Goal: Information Seeking & Learning: Find specific fact

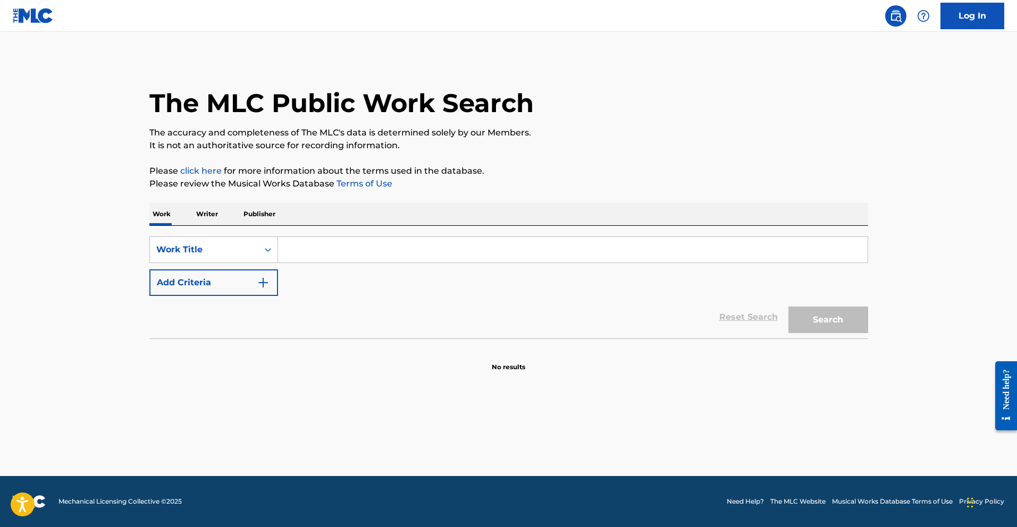
click at [301, 255] on input "Search Form" at bounding box center [572, 250] width 589 height 26
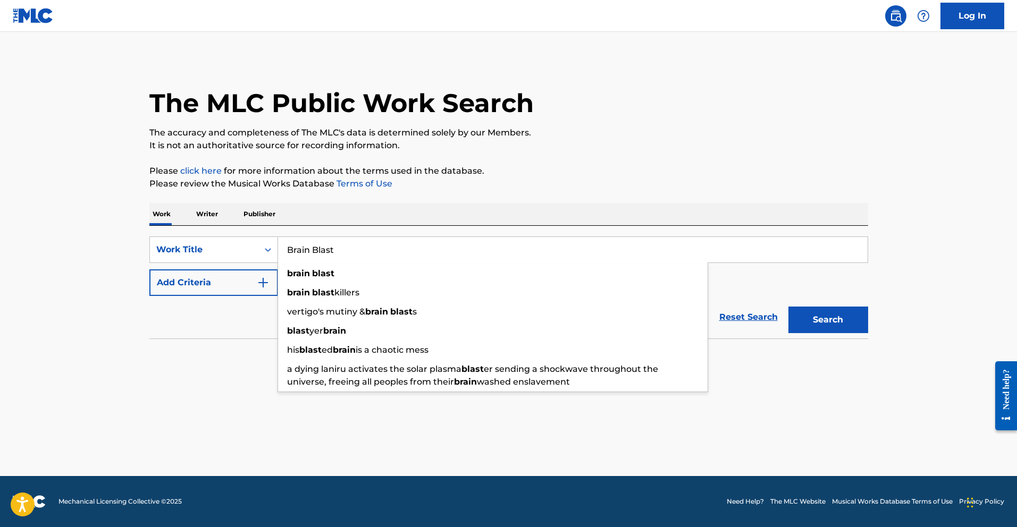
type input "Brain Blast"
click at [788, 307] on button "Search" at bounding box center [828, 320] width 80 height 27
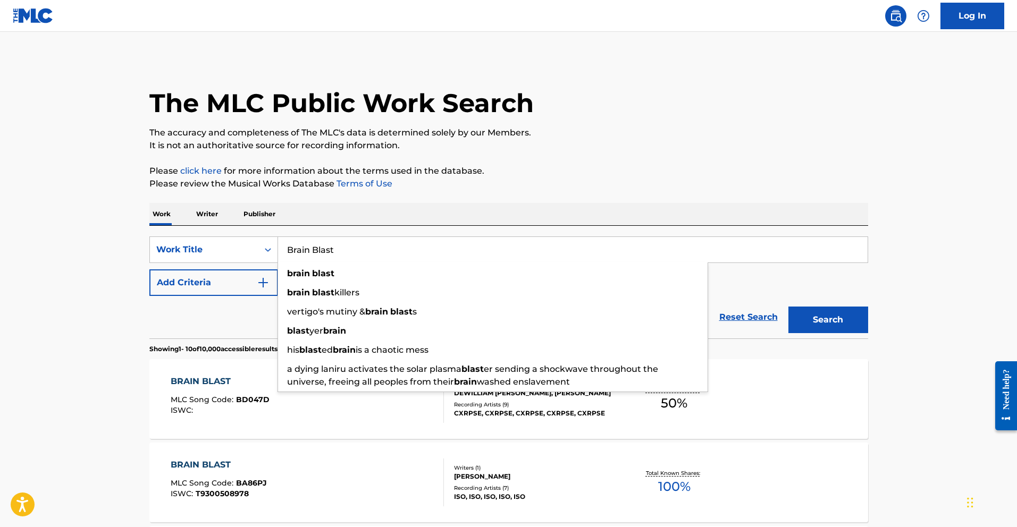
click at [250, 282] on button "Add Criteria" at bounding box center [213, 282] width 129 height 27
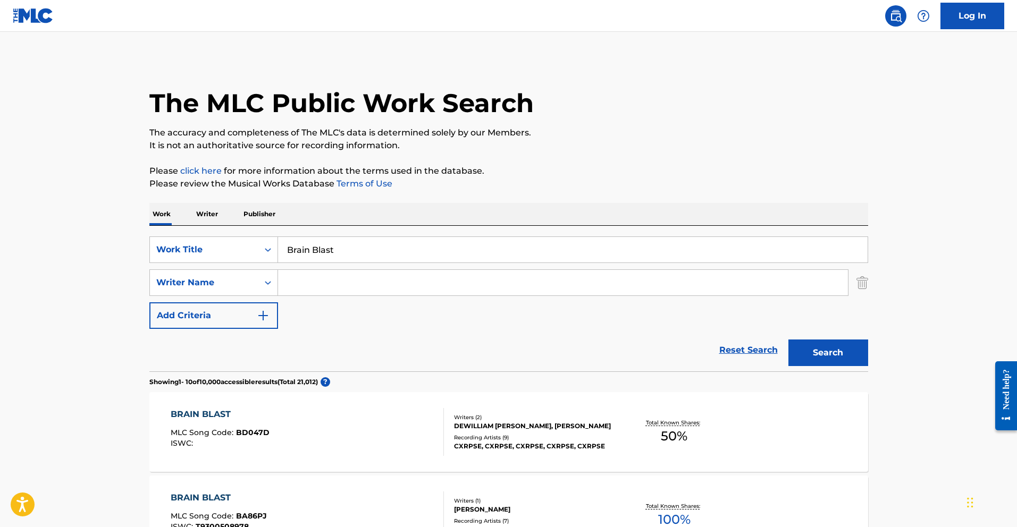
click at [320, 289] on input "Search Form" at bounding box center [563, 283] width 570 height 26
click at [245, 294] on div "Writer Name" at bounding box center [213, 282] width 129 height 27
click at [243, 291] on div "Writer Name" at bounding box center [204, 283] width 108 height 20
click at [307, 284] on input "Search Form" at bounding box center [563, 283] width 570 height 26
click at [788, 340] on button "Search" at bounding box center [828, 353] width 80 height 27
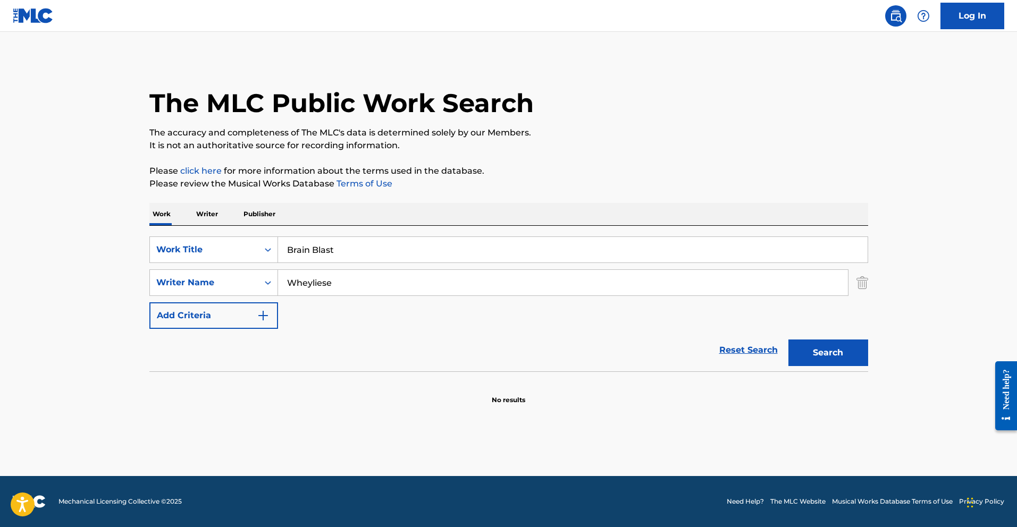
click at [351, 287] on input "Wheyliese" at bounding box center [563, 283] width 570 height 26
click at [351, 308] on span "iese" at bounding box center [343, 306] width 17 height 10
type input "prod wheyliese"
click at [837, 348] on button "Search" at bounding box center [828, 353] width 80 height 27
click at [336, 284] on input "prod wheyliese" at bounding box center [563, 283] width 570 height 26
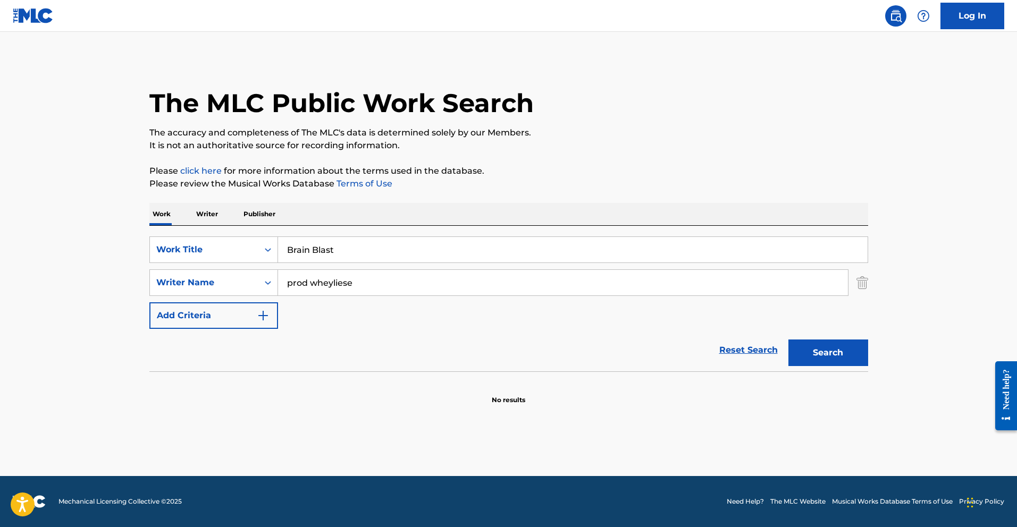
click at [336, 284] on input "prod wheyliese" at bounding box center [563, 283] width 570 height 26
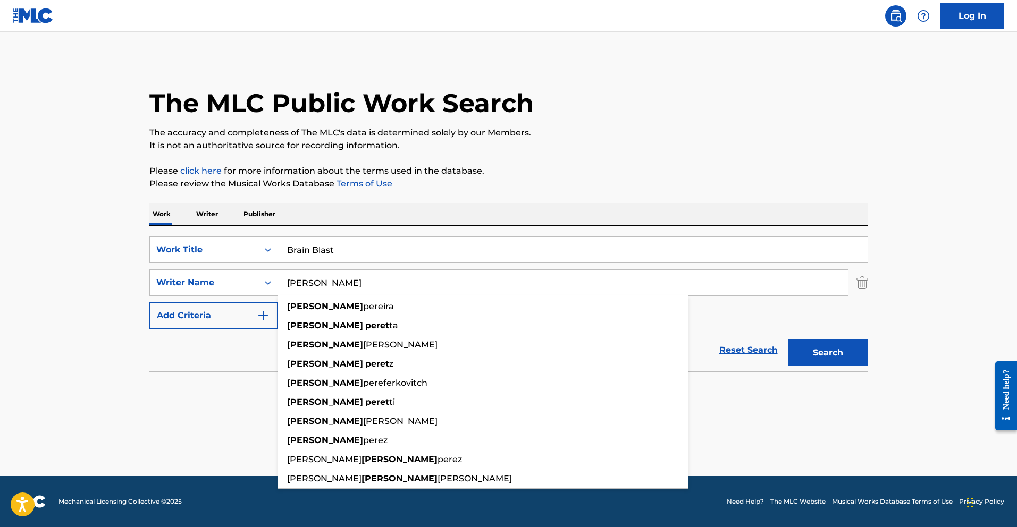
click at [788, 340] on button "Search" at bounding box center [828, 353] width 80 height 27
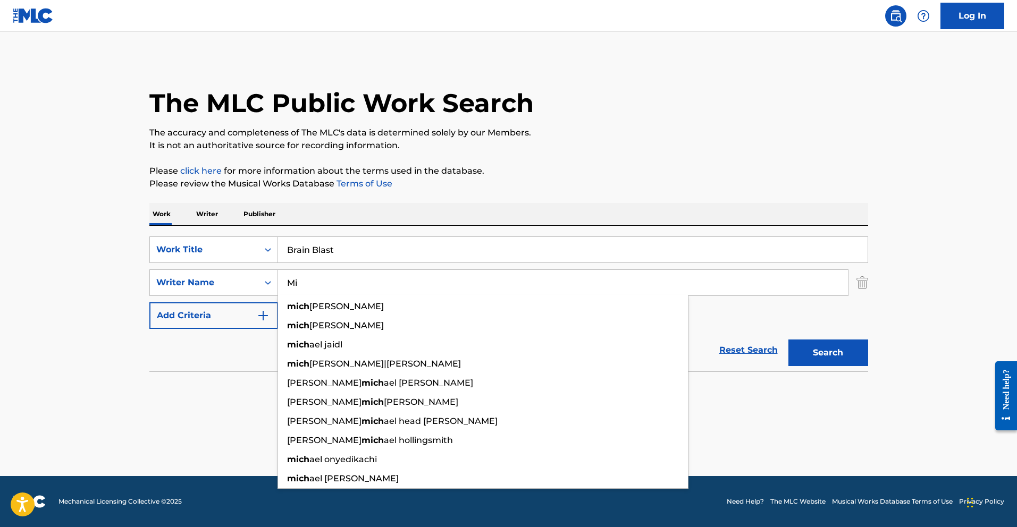
type input "M"
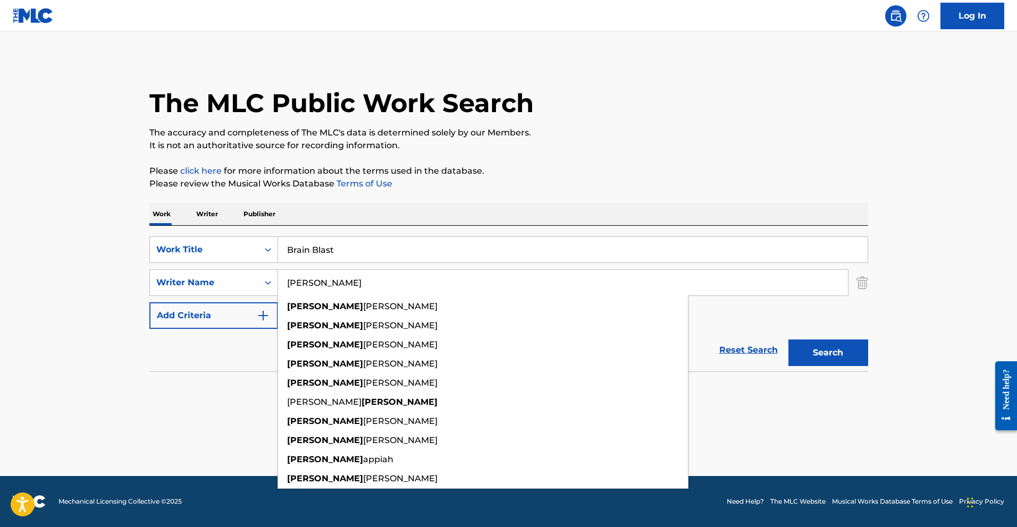
type input "Joshua"
click at [788, 340] on button "Search" at bounding box center [828, 353] width 80 height 27
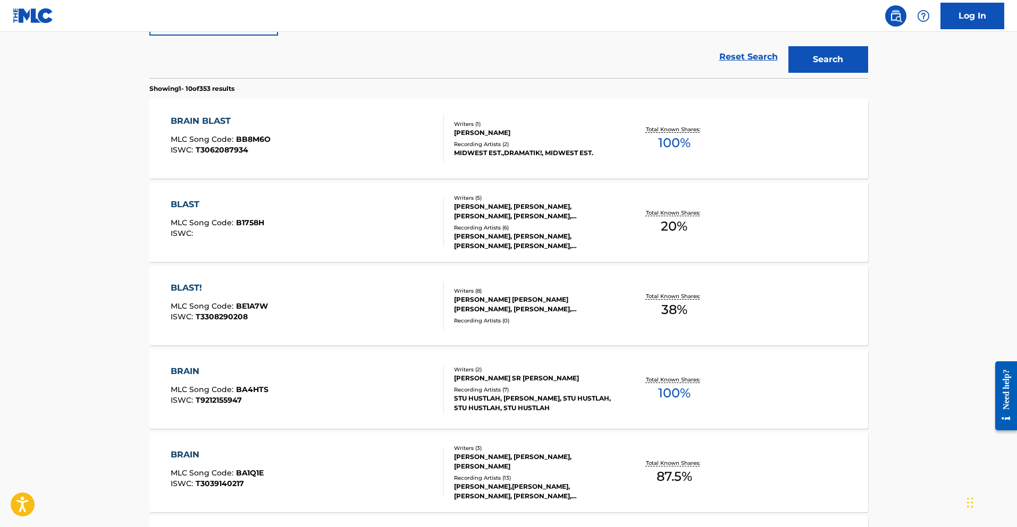
scroll to position [281, 0]
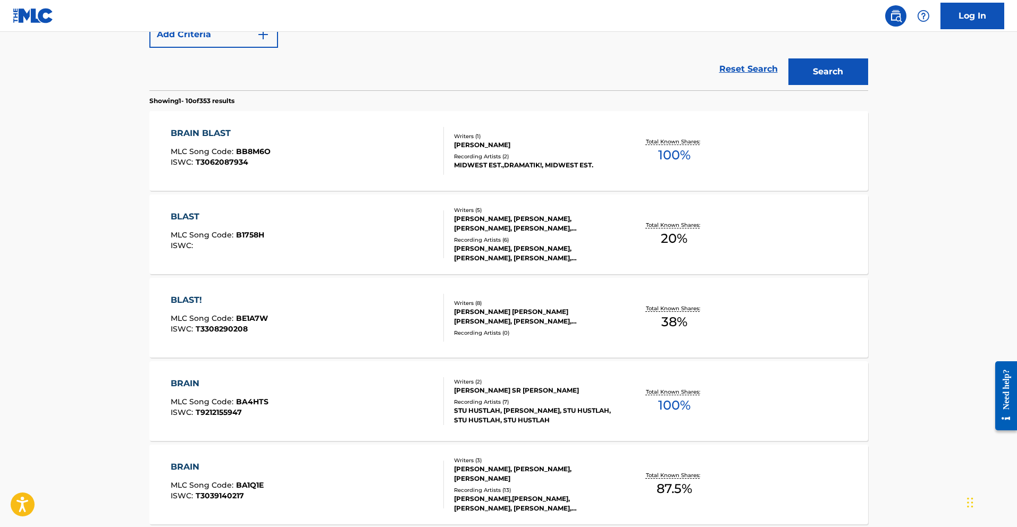
click at [192, 127] on div "BRAIN BLAST" at bounding box center [221, 133] width 100 height 13
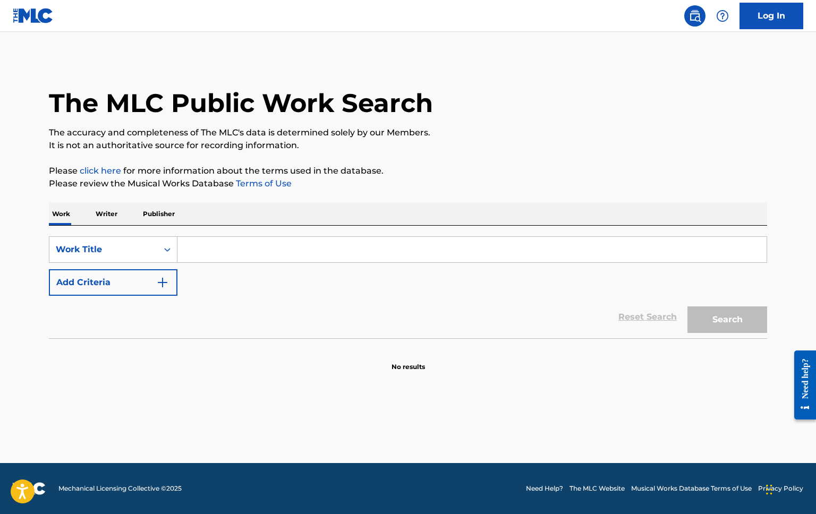
click at [305, 247] on input "Search Form" at bounding box center [472, 250] width 589 height 26
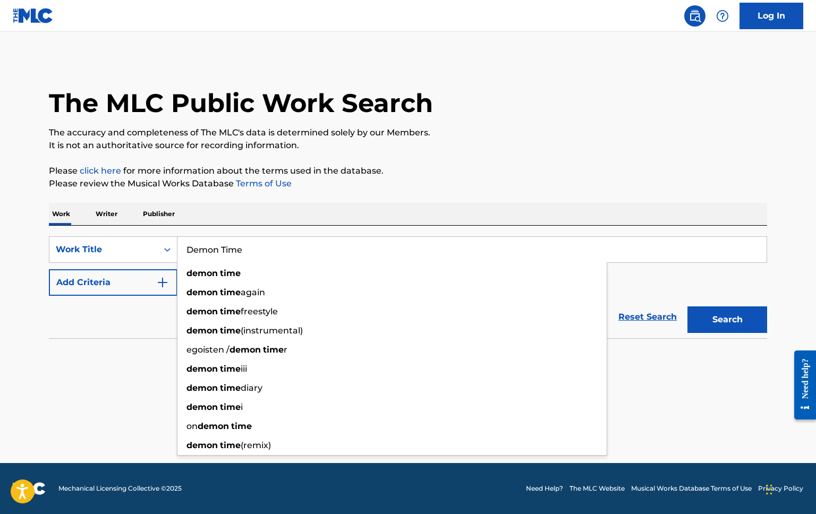
type input "Demon Time"
click at [140, 323] on div "Reset Search Search" at bounding box center [408, 317] width 719 height 43
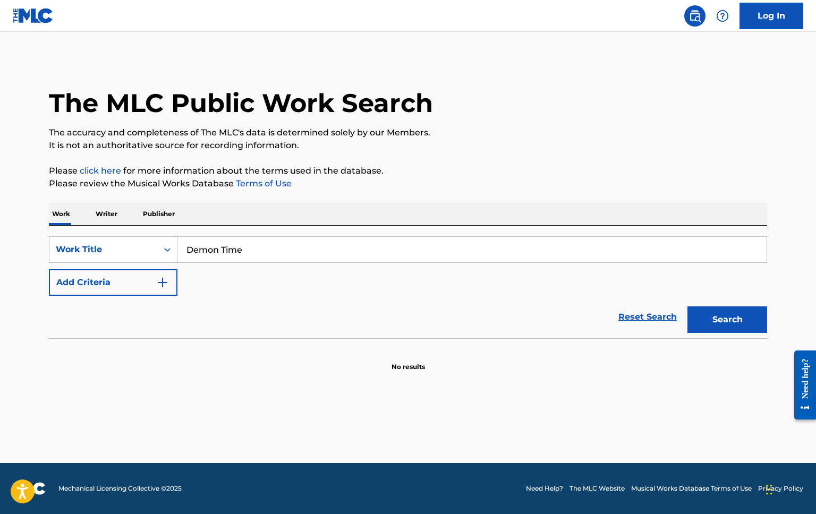
click at [138, 291] on button "Add Criteria" at bounding box center [113, 282] width 129 height 27
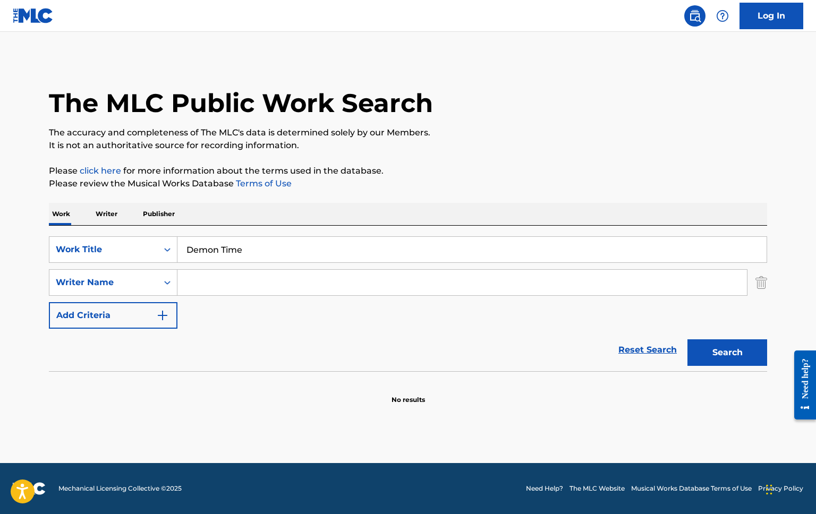
click at [205, 281] on input "Search Form" at bounding box center [463, 283] width 570 height 26
paste input "[PERSON_NAME]"
type input "[PERSON_NAME]"
click at [749, 356] on button "Search" at bounding box center [728, 353] width 80 height 27
click at [259, 271] on input "[PERSON_NAME]" at bounding box center [463, 283] width 570 height 26
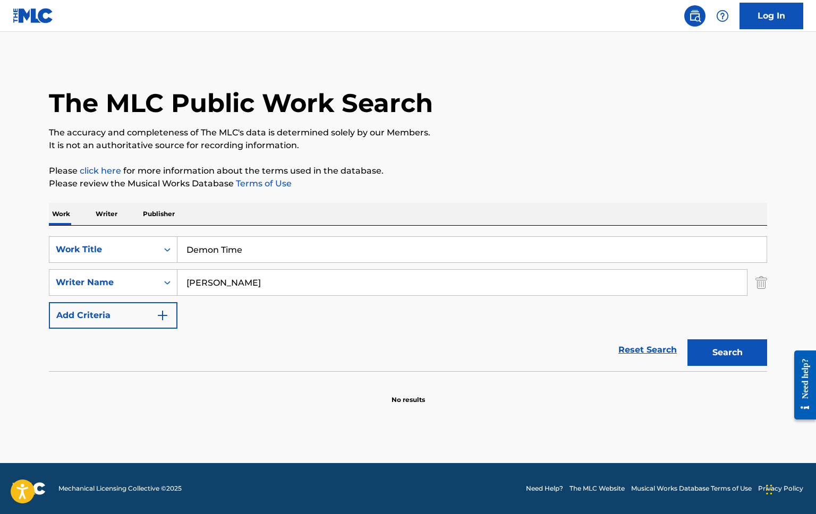
click at [259, 272] on input "[PERSON_NAME]" at bounding box center [463, 283] width 570 height 26
click at [688, 340] on button "Search" at bounding box center [728, 353] width 80 height 27
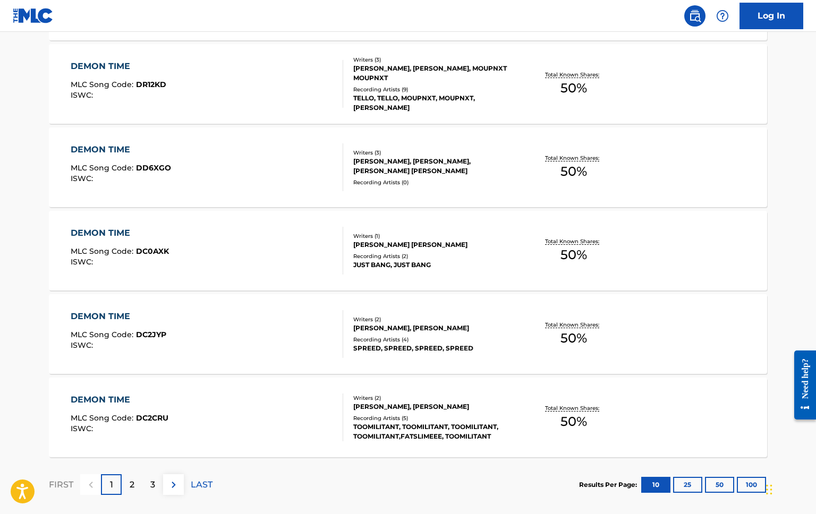
scroll to position [820, 0]
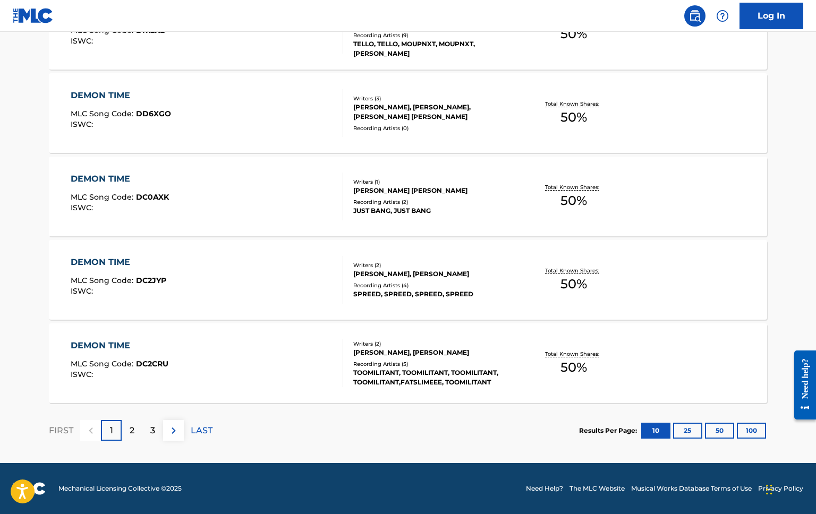
click at [130, 429] on p "2" at bounding box center [132, 431] width 5 height 13
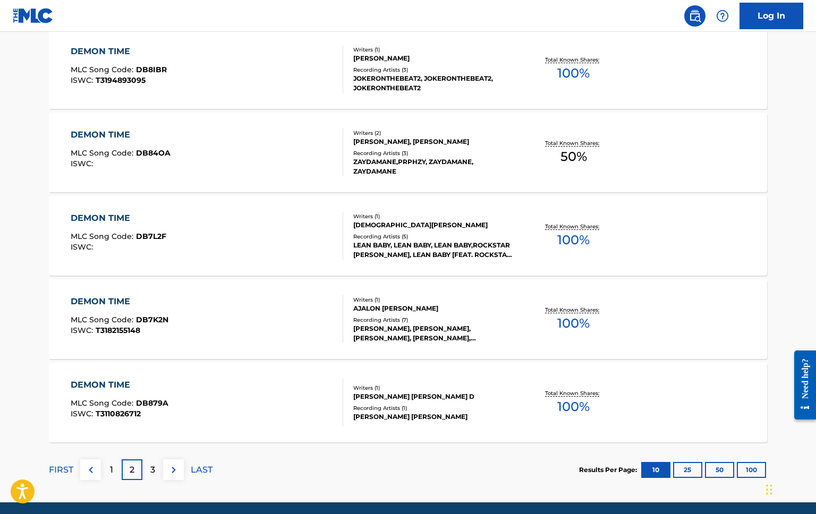
scroll to position [781, 0]
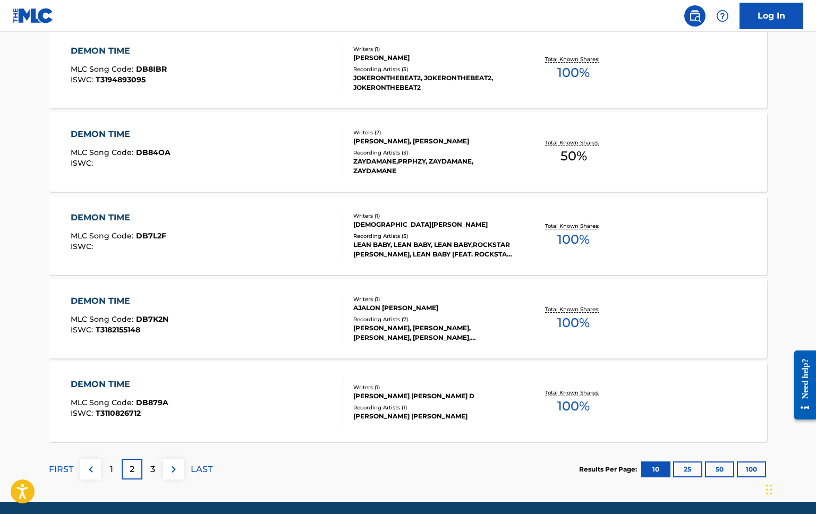
click at [156, 472] on div "3" at bounding box center [152, 469] width 21 height 21
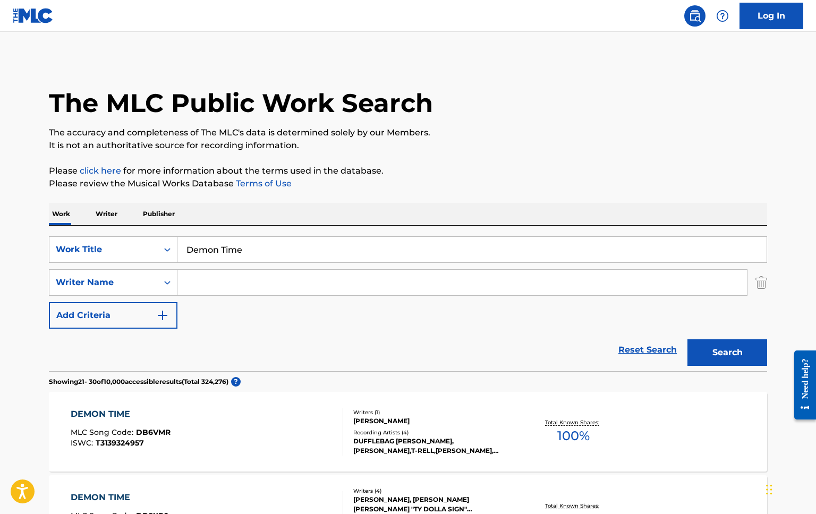
click at [195, 285] on input "Search Form" at bounding box center [463, 283] width 570 height 26
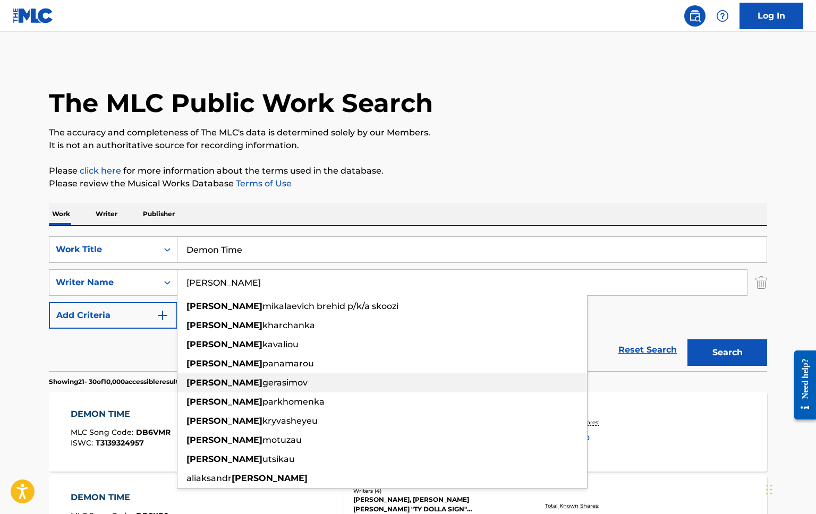
click at [265, 388] on div "[PERSON_NAME]" at bounding box center [383, 383] width 410 height 19
type input "[PERSON_NAME]"
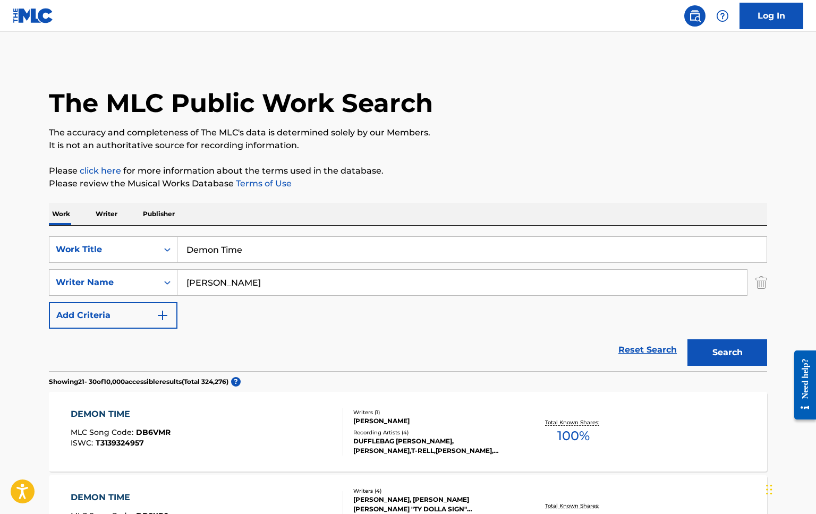
click at [744, 345] on button "Search" at bounding box center [728, 353] width 80 height 27
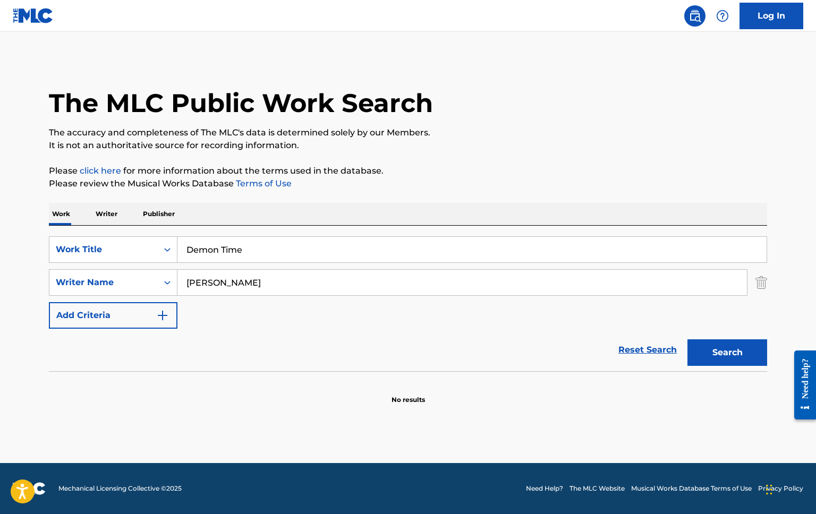
click at [262, 283] on input "[PERSON_NAME]" at bounding box center [463, 283] width 570 height 26
click at [227, 246] on input "Demon Time" at bounding box center [472, 250] width 589 height 26
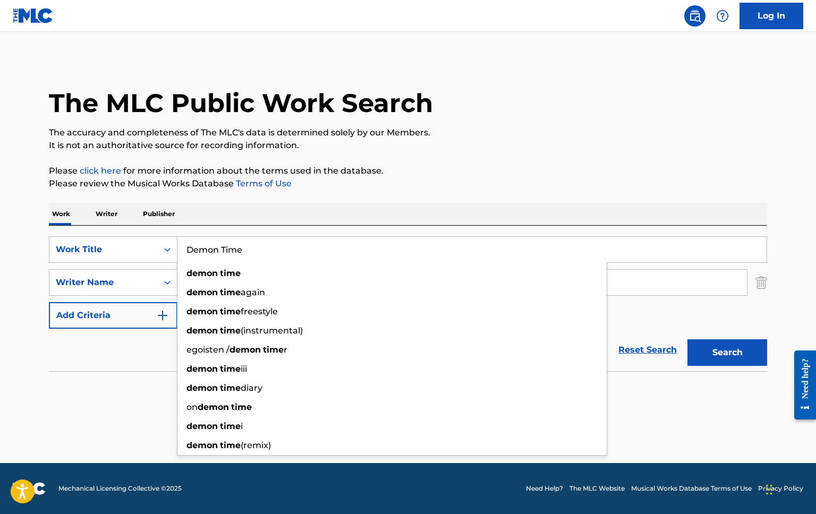
click at [227, 246] on input "Demon Time" at bounding box center [472, 250] width 589 height 26
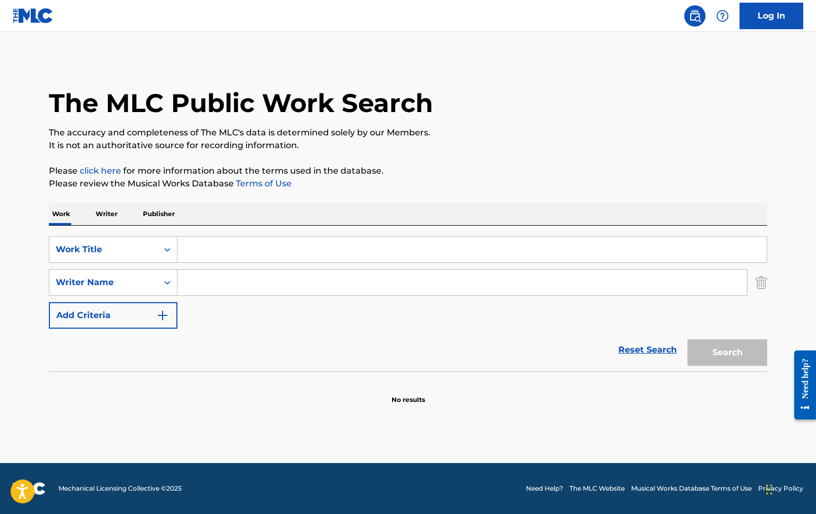
click at [271, 97] on h1 "The MLC Public Work Search" at bounding box center [241, 103] width 384 height 32
click at [275, 246] on input "Search Form" at bounding box center [472, 250] width 589 height 26
paste input "Spartakos Tsakopiakos"
type input "Spartakos Tsakopiakos"
drag, startPoint x: 303, startPoint y: 252, endPoint x: 140, endPoint y: 229, distance: 164.3
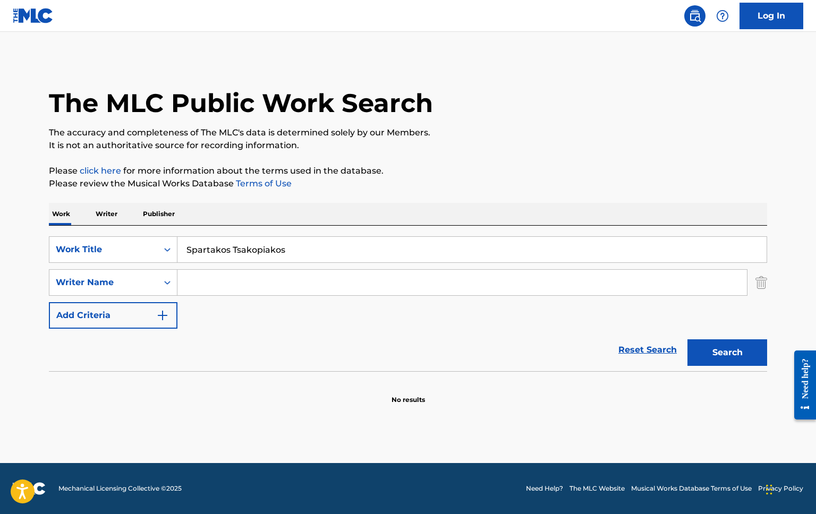
click at [140, 229] on div "SearchWithCriteria8341a07b-1feb-43d6-ac83-3c1116bdef40 Work Title Spartakos Tsa…" at bounding box center [408, 299] width 719 height 146
type input "Brahami Finest"
click at [688, 340] on button "Search" at bounding box center [728, 353] width 80 height 27
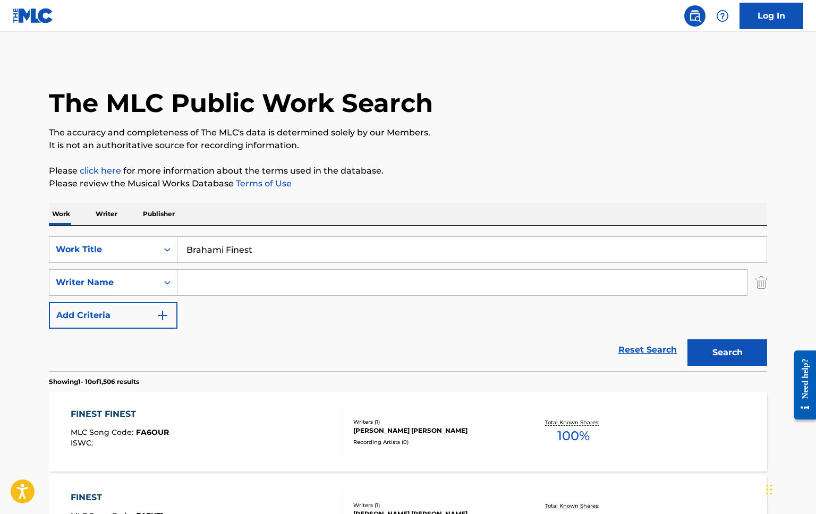
click at [234, 252] on input "Brahami Finest" at bounding box center [472, 250] width 589 height 26
click at [234, 251] on input "Brahami Finest" at bounding box center [472, 250] width 589 height 26
click at [234, 250] on input "Brahami Finest" at bounding box center [472, 250] width 589 height 26
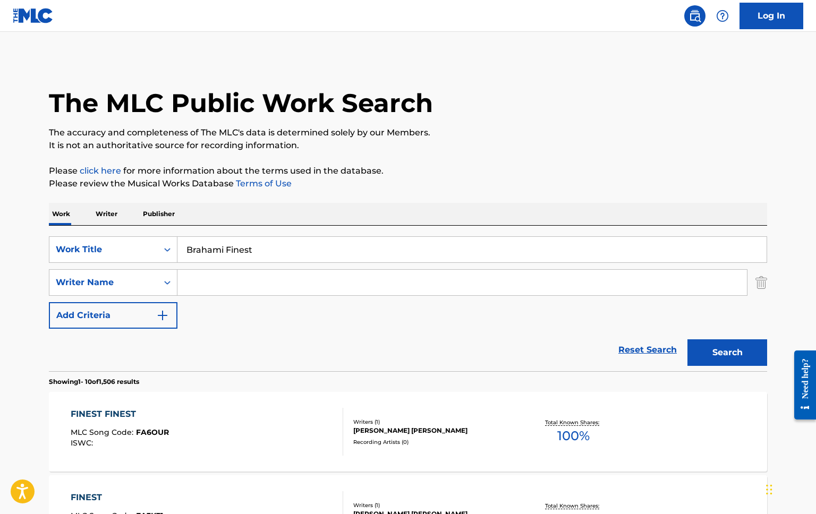
click at [234, 250] on input "Brahami Finest" at bounding box center [472, 250] width 589 height 26
paste input "O Adelfos Mou"
drag, startPoint x: 215, startPoint y: 250, endPoint x: 168, endPoint y: 250, distance: 46.2
click at [168, 250] on div "SearchWithCriteria8341a07b-1feb-43d6-ac83-3c1116bdef40 Work Title fegari o adel…" at bounding box center [408, 250] width 719 height 27
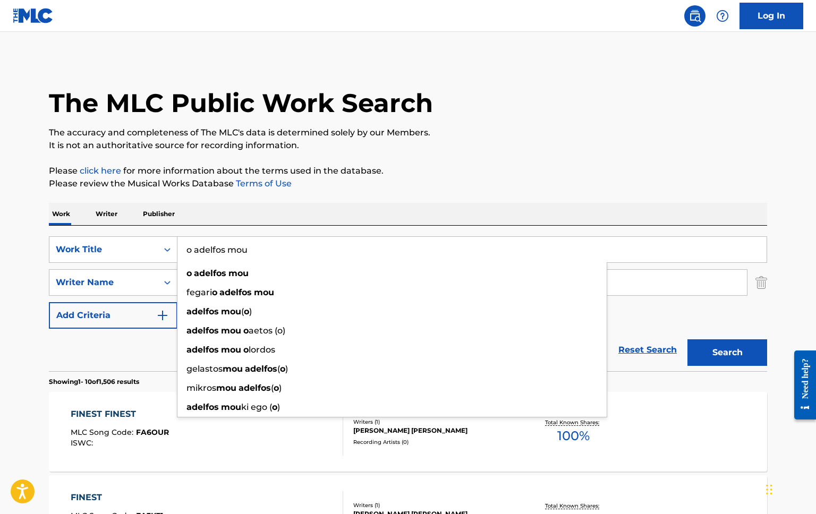
type input "o adelfos mou"
click at [739, 354] on button "Search" at bounding box center [728, 353] width 80 height 27
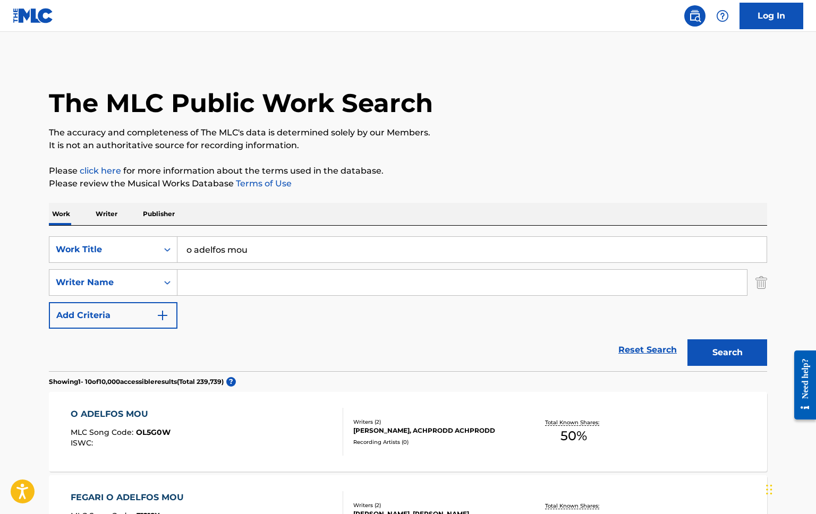
click at [129, 414] on div "O ADELFOS MOU" at bounding box center [121, 414] width 100 height 13
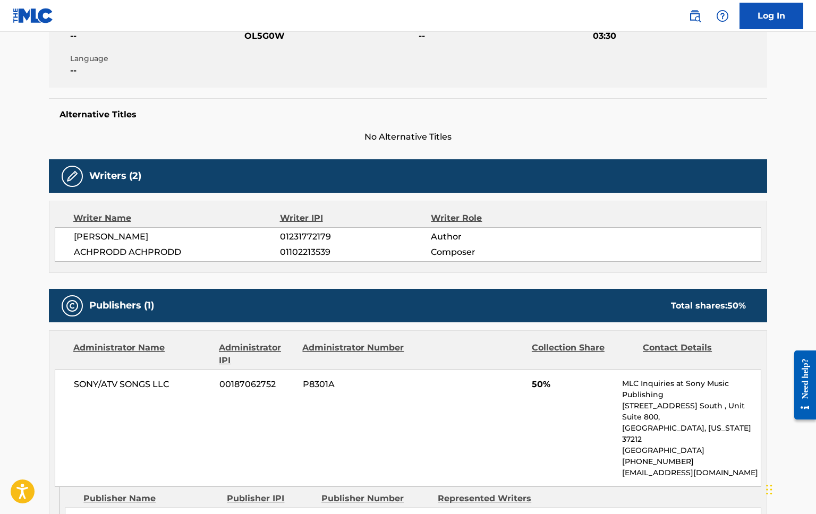
scroll to position [251, 0]
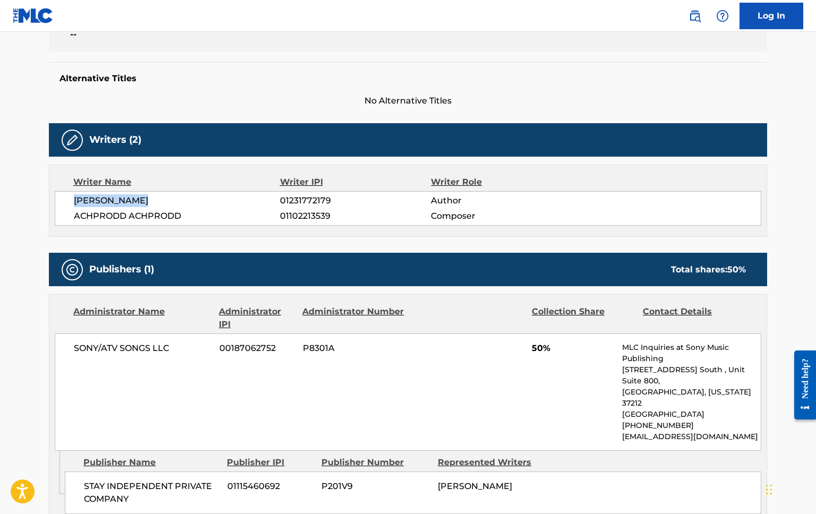
drag, startPoint x: 153, startPoint y: 201, endPoint x: 75, endPoint y: 196, distance: 77.2
click at [75, 196] on span "[PERSON_NAME]" at bounding box center [177, 201] width 206 height 13
copy span "[PERSON_NAME]"
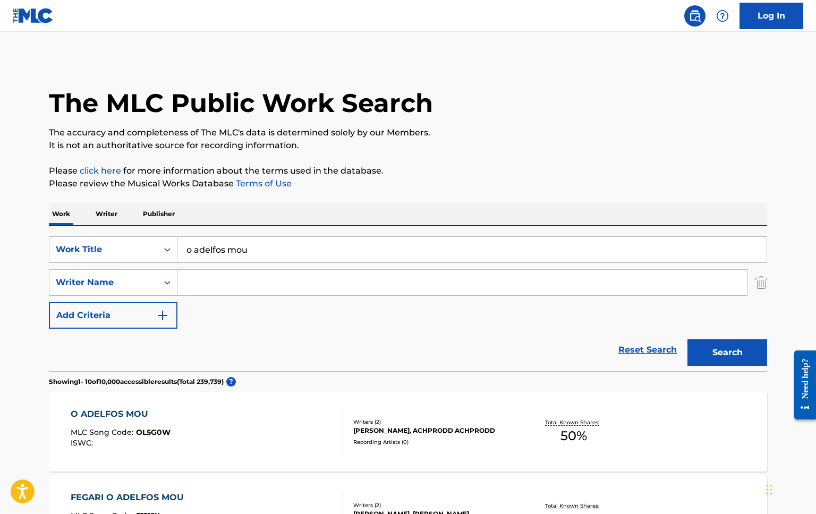
click at [240, 256] on input "o adelfos mou" at bounding box center [472, 250] width 589 height 26
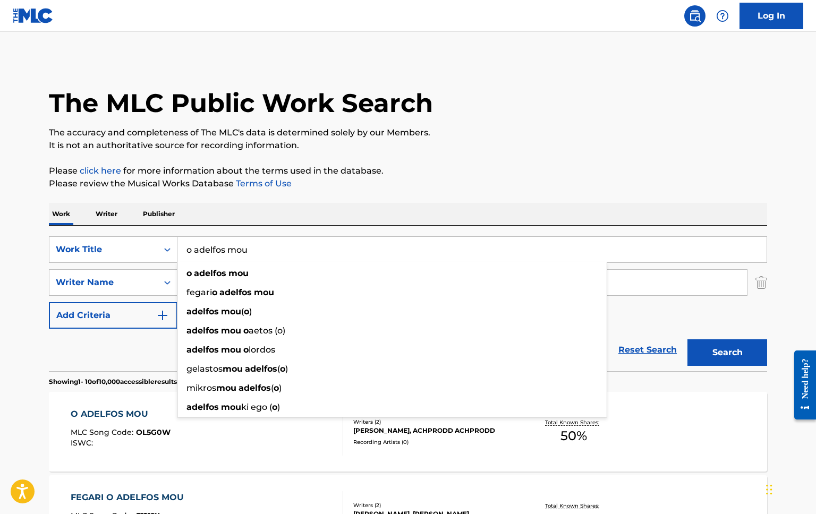
click at [240, 256] on input "o adelfos mou" at bounding box center [472, 250] width 589 height 26
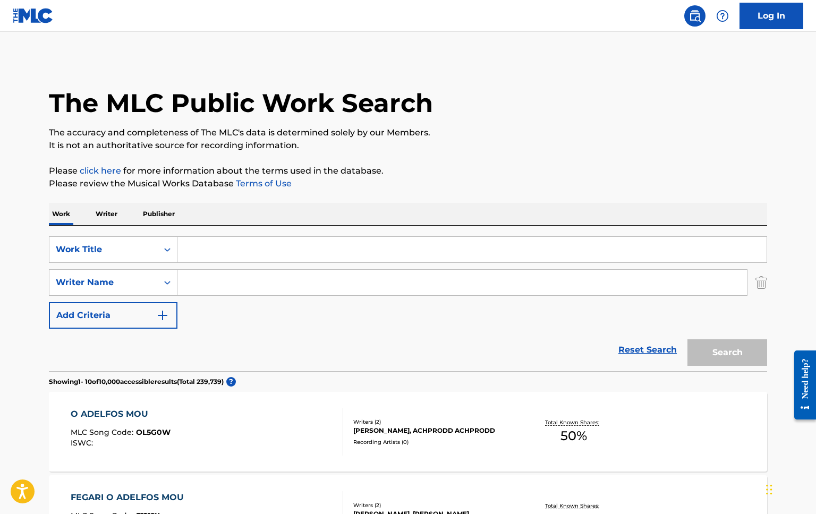
paste input "Hate Me Or Love Me"
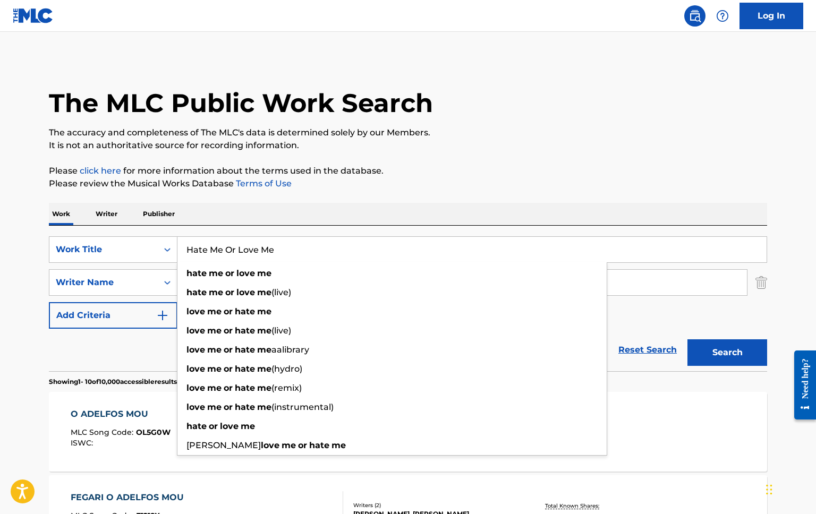
type input "Hate Me Or Love Me"
click at [688, 340] on button "Search" at bounding box center [728, 353] width 80 height 27
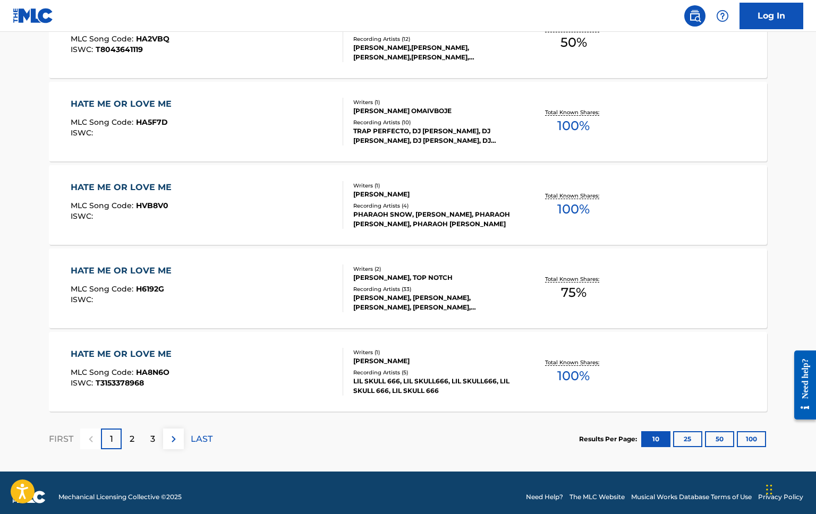
scroll to position [820, 0]
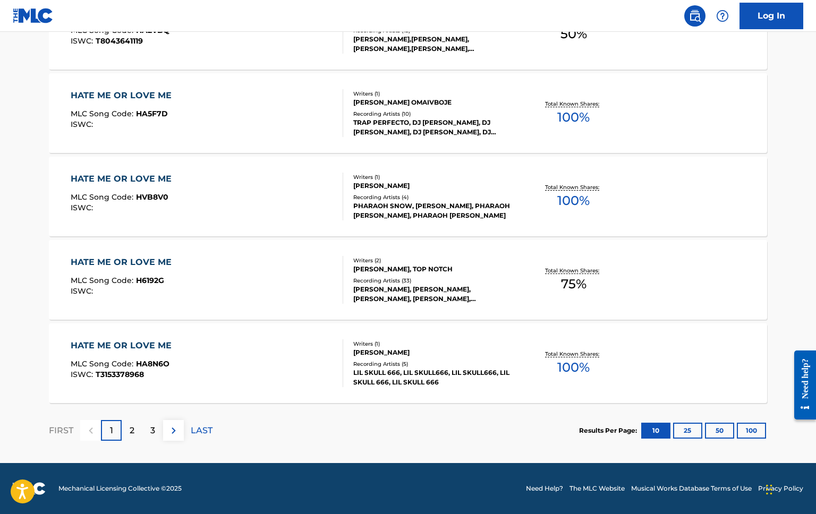
click at [127, 435] on div "2" at bounding box center [132, 430] width 21 height 21
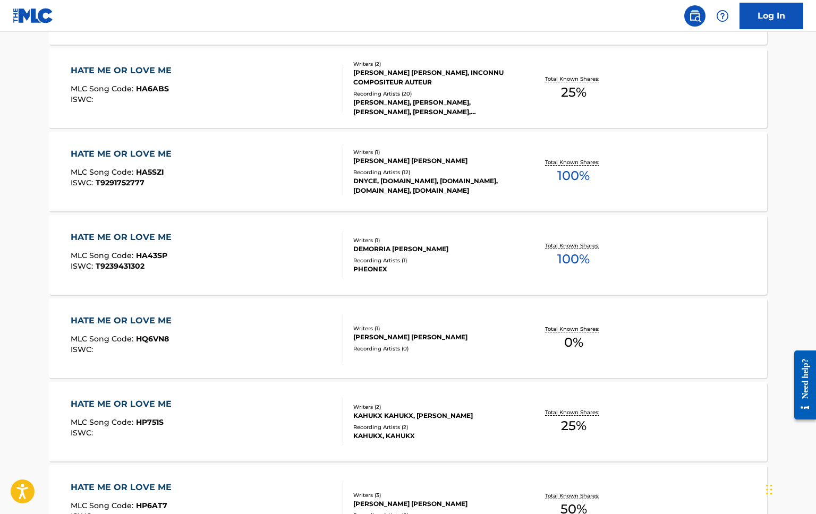
scroll to position [596, 0]
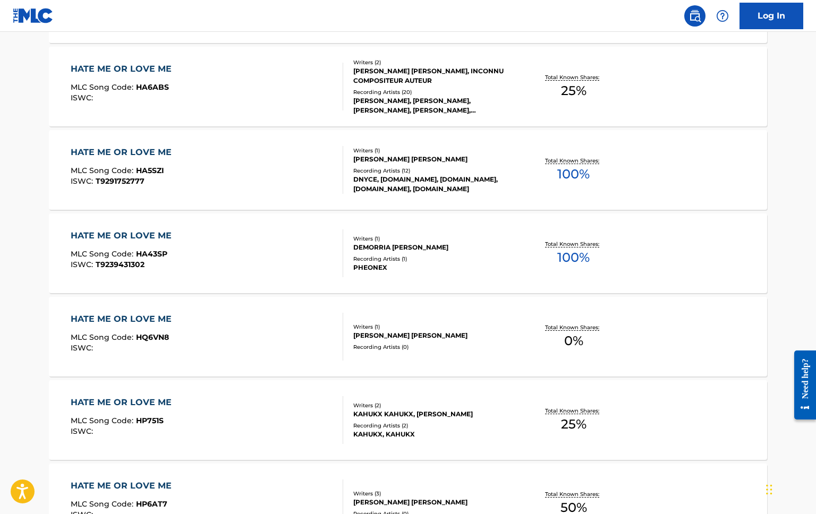
click at [153, 402] on div "HATE ME OR LOVE ME" at bounding box center [124, 402] width 106 height 13
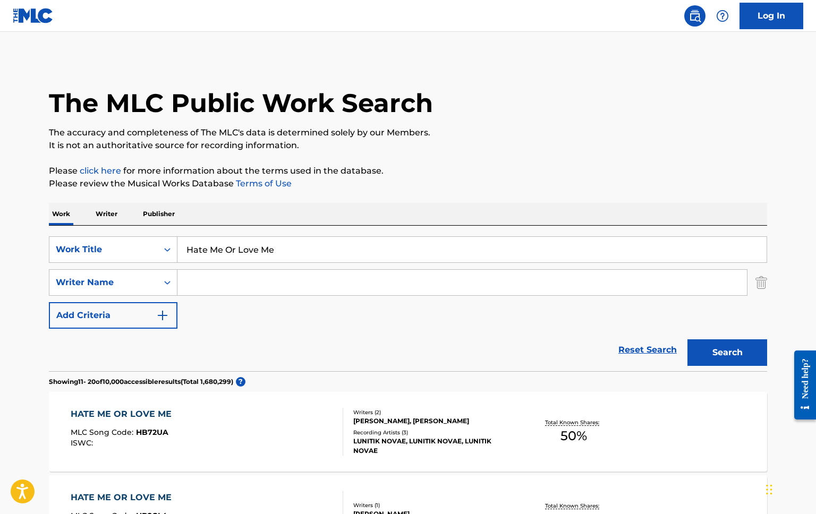
click at [224, 253] on input "Hate Me Or Love Me" at bounding box center [472, 250] width 589 height 26
click at [224, 252] on input "Hate Me Or Love Me" at bounding box center [472, 250] width 589 height 26
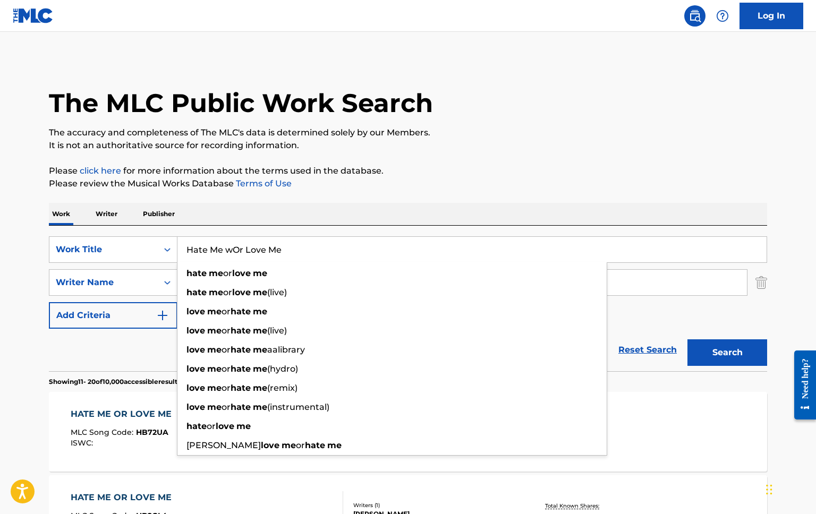
click at [224, 249] on input "Hate Me wOr Love Me" at bounding box center [472, 250] width 589 height 26
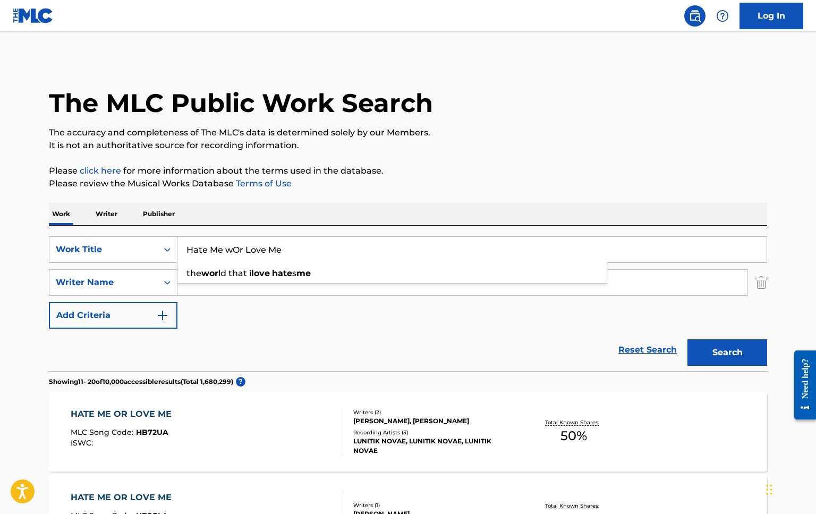
click at [224, 249] on input "Hate Me wOr Love Me" at bounding box center [472, 250] width 589 height 26
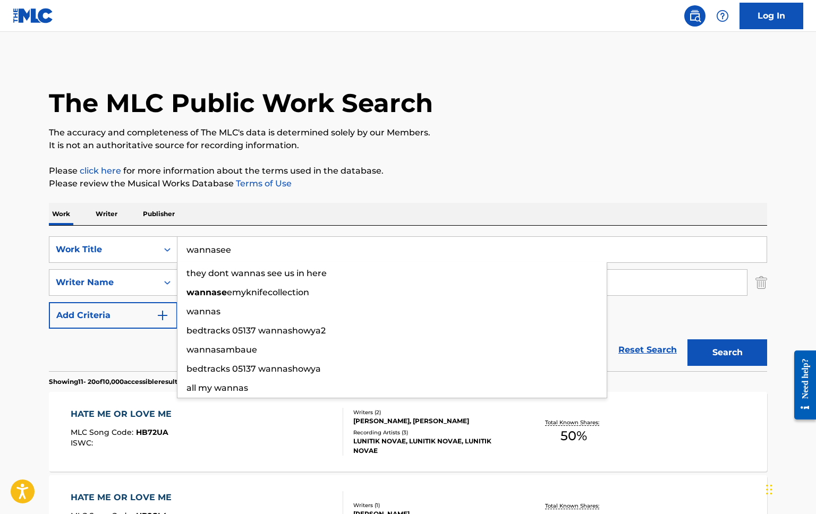
click at [688, 340] on button "Search" at bounding box center [728, 353] width 80 height 27
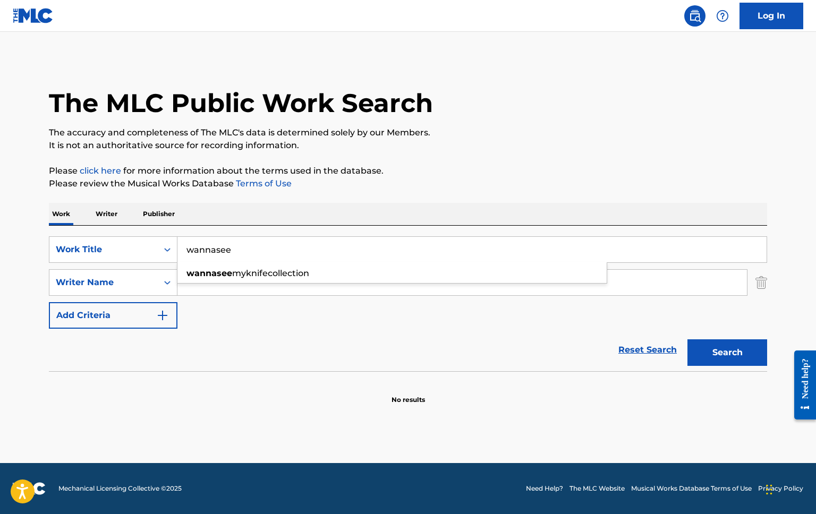
click at [229, 255] on input "wannasee" at bounding box center [472, 250] width 589 height 26
click at [225, 247] on input "wannasee" at bounding box center [472, 250] width 589 height 26
click at [225, 244] on input "wannasee" at bounding box center [472, 250] width 589 height 26
click at [688, 340] on button "Search" at bounding box center [728, 353] width 80 height 27
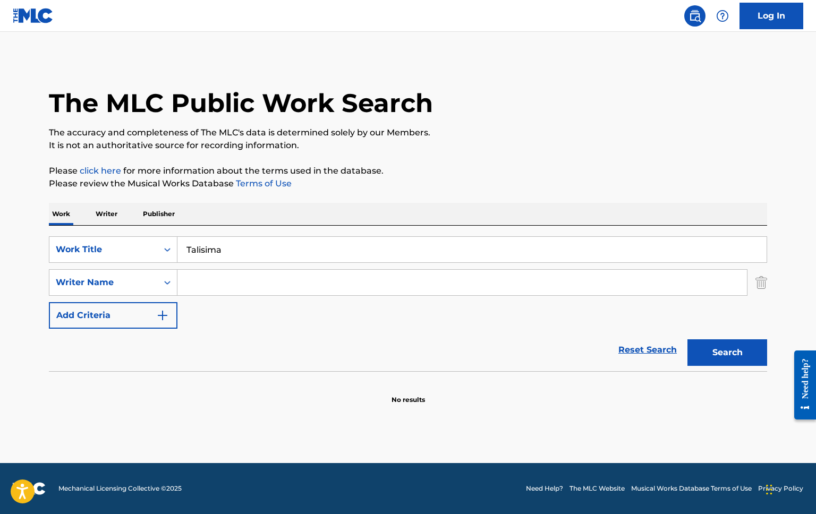
click at [209, 248] on input "Talisima" at bounding box center [472, 250] width 589 height 26
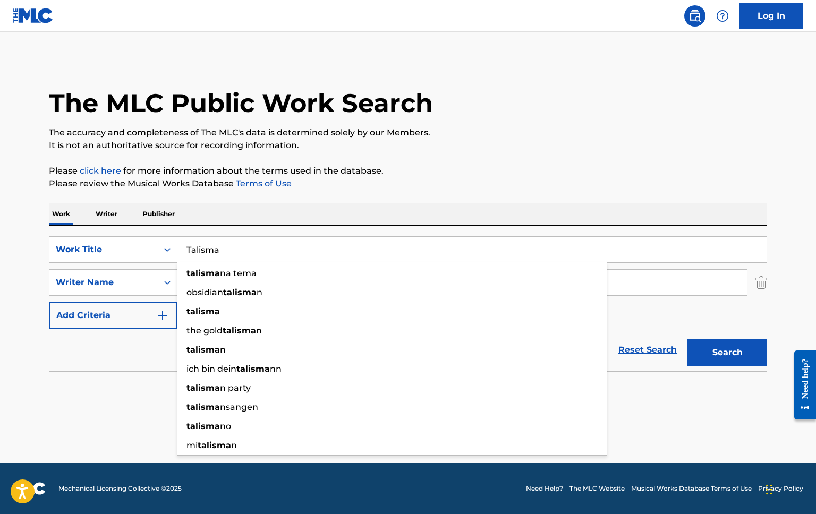
click at [688, 340] on button "Search" at bounding box center [728, 353] width 80 height 27
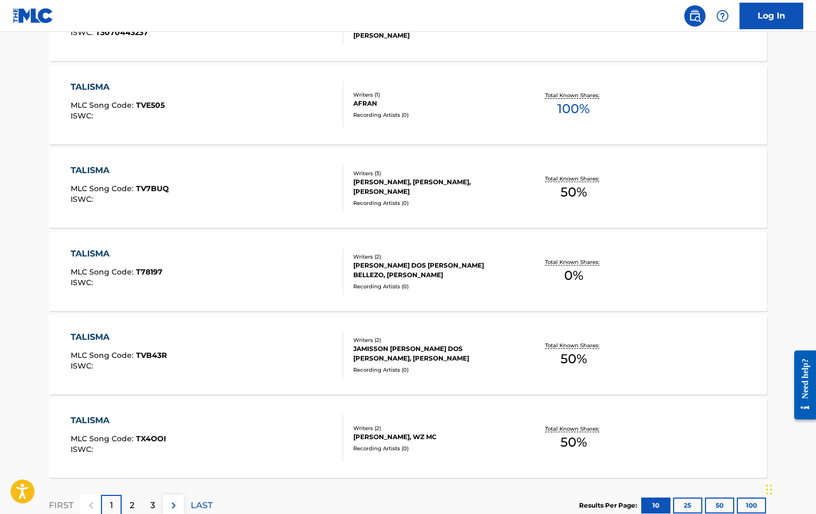
scroll to position [810, 0]
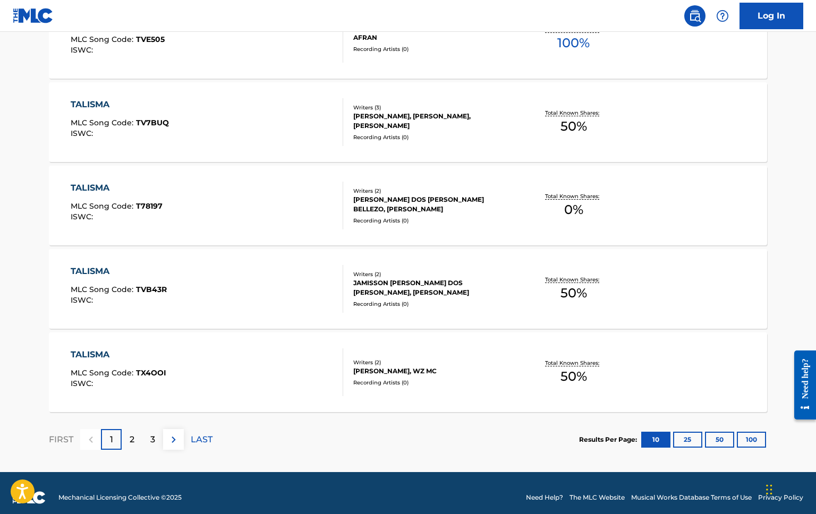
click at [133, 434] on p "2" at bounding box center [132, 440] width 5 height 13
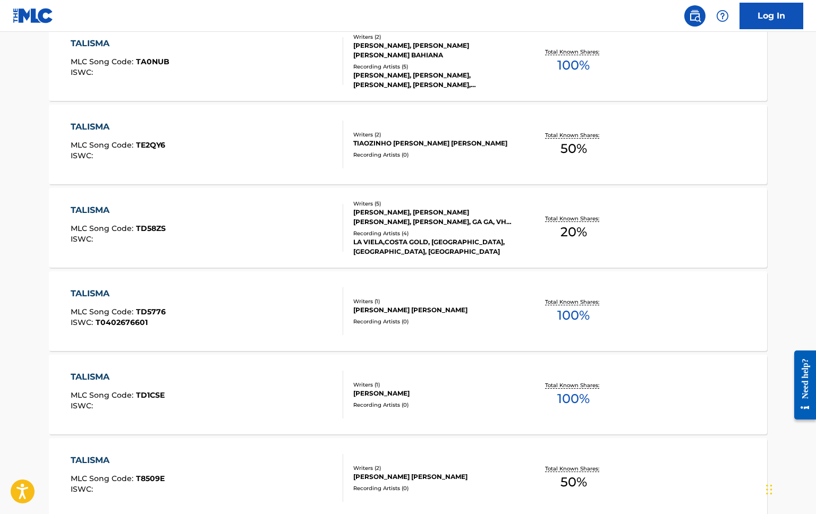
scroll to position [791, 0]
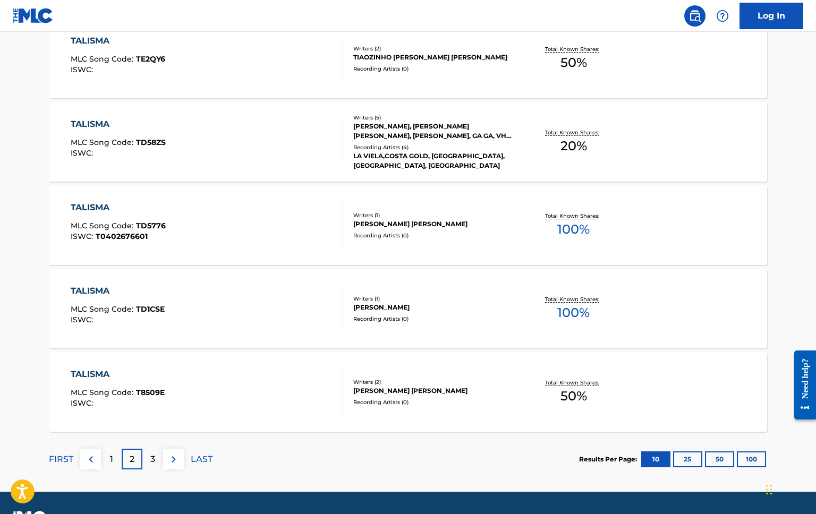
click at [157, 460] on div "3" at bounding box center [152, 459] width 21 height 21
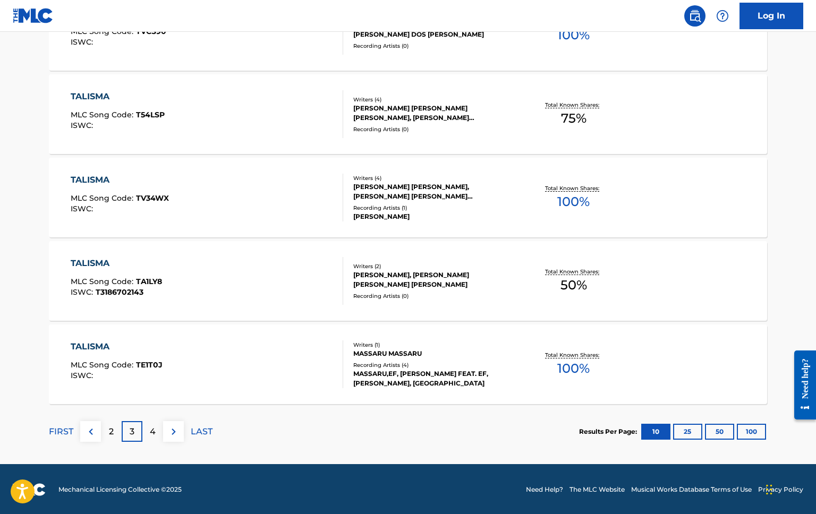
scroll to position [820, 0]
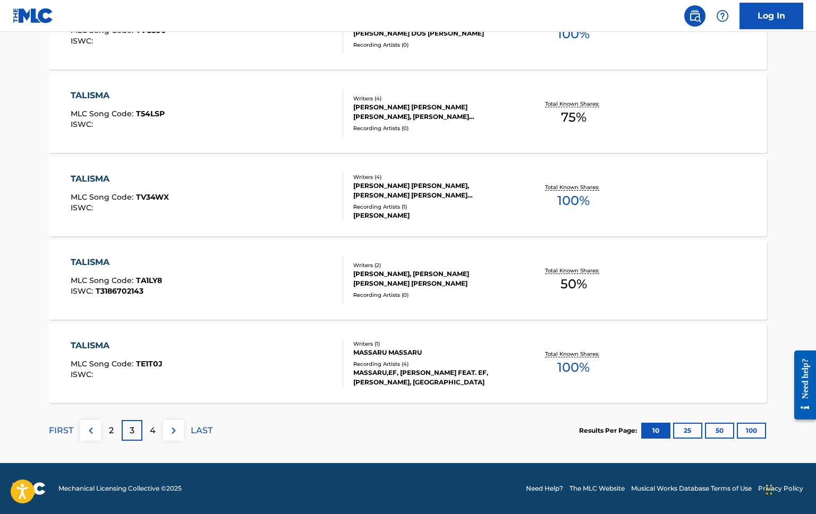
click at [145, 438] on div "4" at bounding box center [152, 430] width 21 height 21
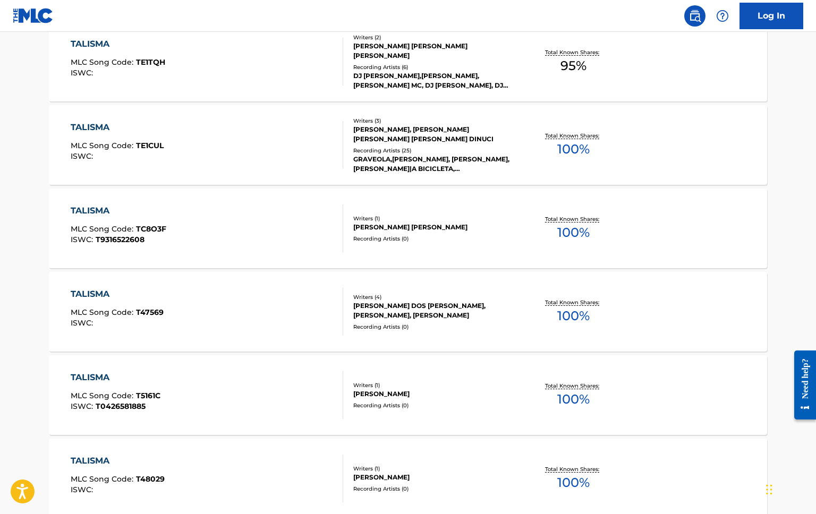
scroll to position [0, 0]
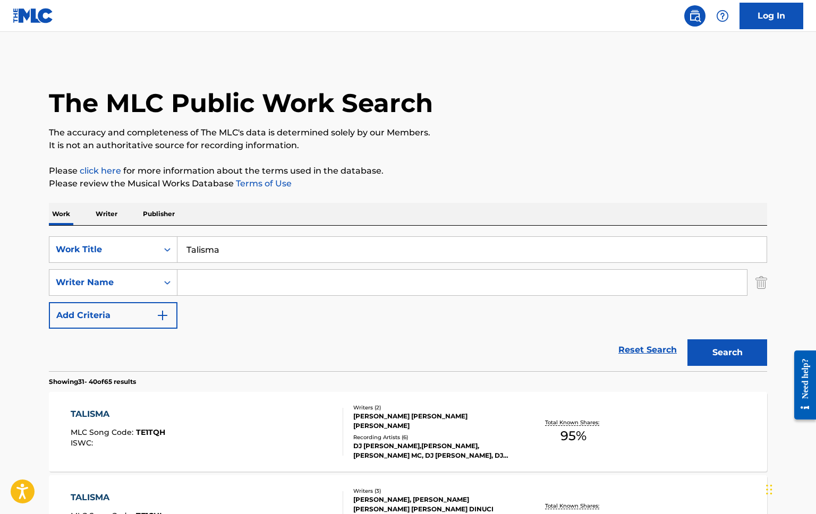
click at [213, 243] on input "Talisma" at bounding box center [472, 250] width 589 height 26
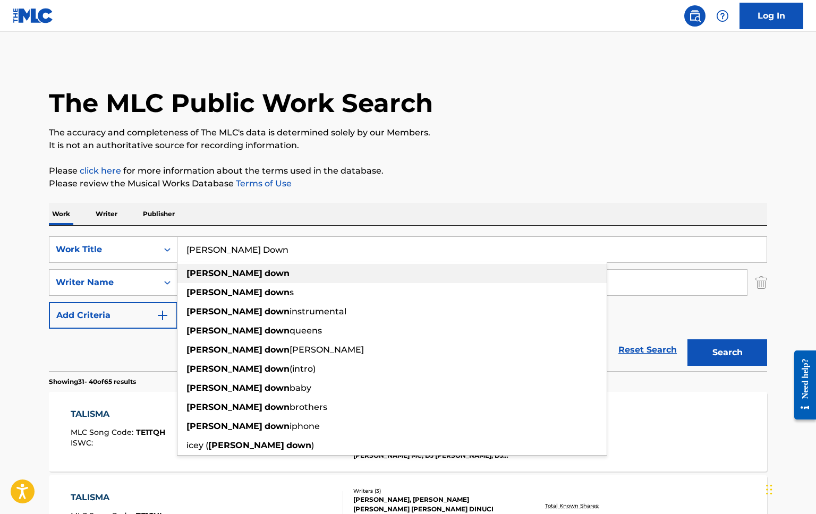
click at [235, 269] on div "[PERSON_NAME] down" at bounding box center [392, 273] width 429 height 19
type input "[PERSON_NAME] down"
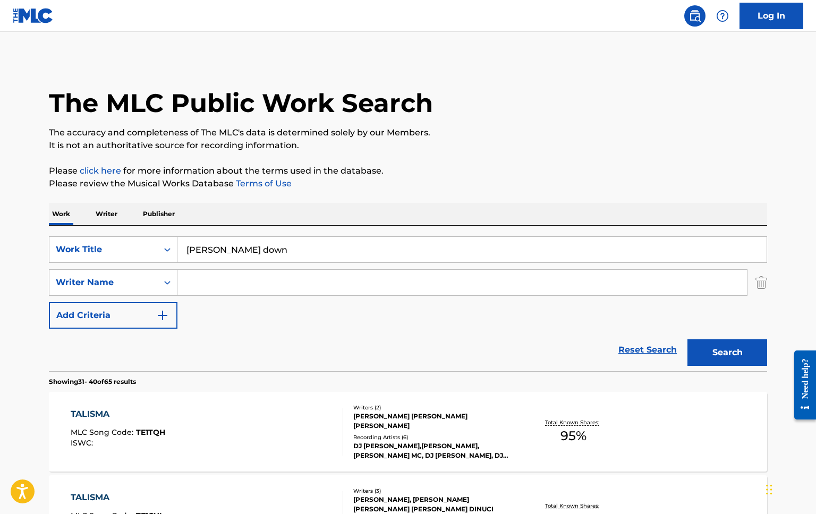
click at [688, 340] on button "Search" at bounding box center [728, 353] width 80 height 27
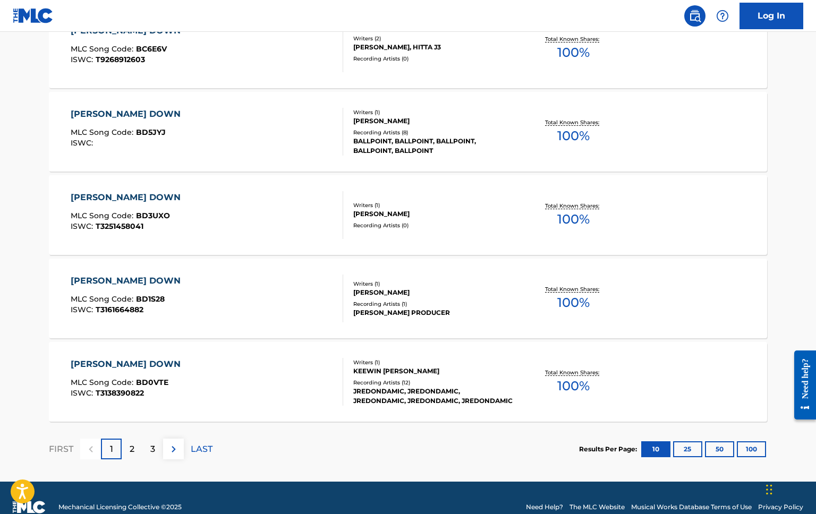
scroll to position [820, 0]
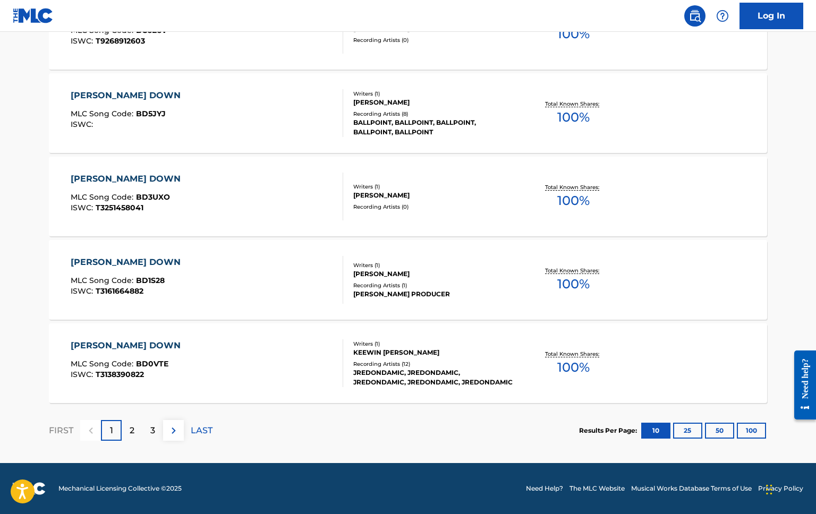
click at [132, 426] on p "2" at bounding box center [132, 431] width 5 height 13
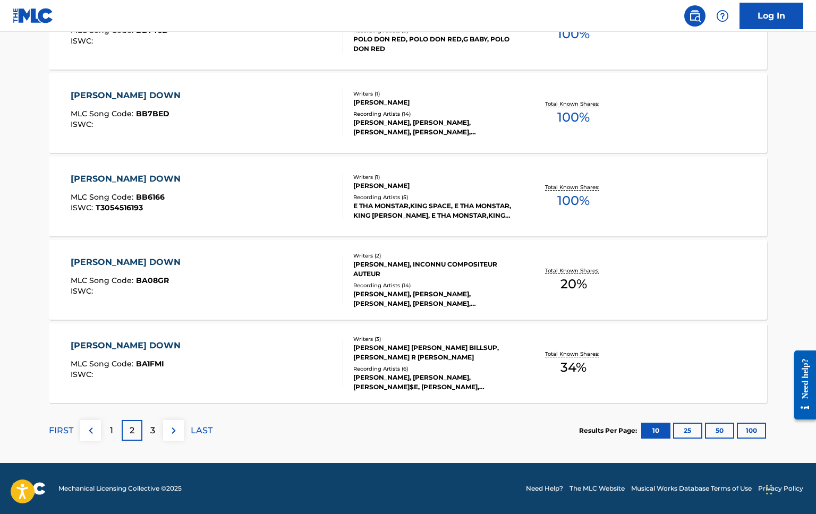
click at [156, 427] on div "3" at bounding box center [152, 430] width 21 height 21
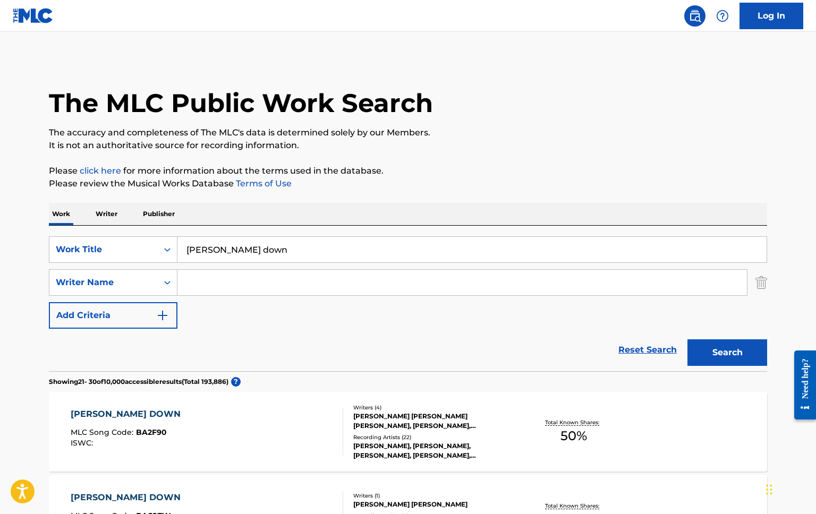
click at [220, 286] on input "Search Form" at bounding box center [463, 283] width 570 height 26
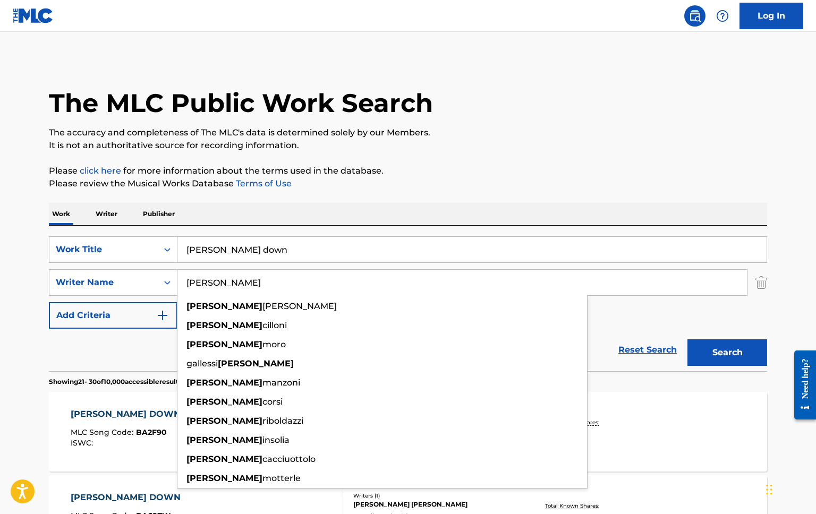
type input "[PERSON_NAME]"
click at [688, 340] on button "Search" at bounding box center [728, 353] width 80 height 27
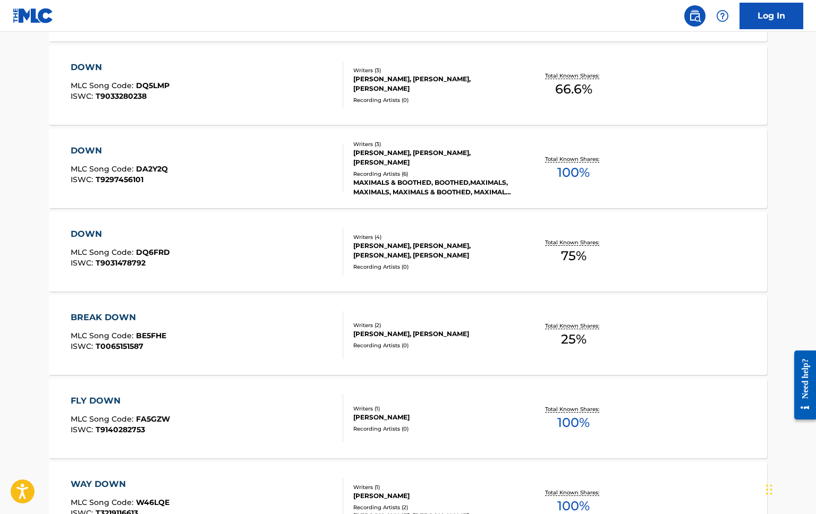
scroll to position [604, 0]
